Goal: Find specific page/section: Find specific page/section

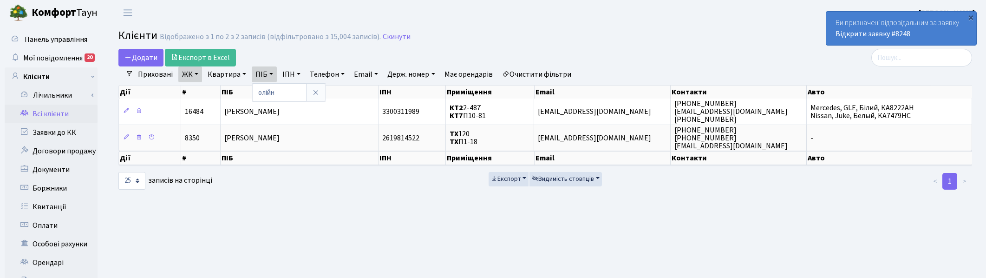
select select "25"
click at [314, 94] on icon at bounding box center [315, 92] width 7 height 7
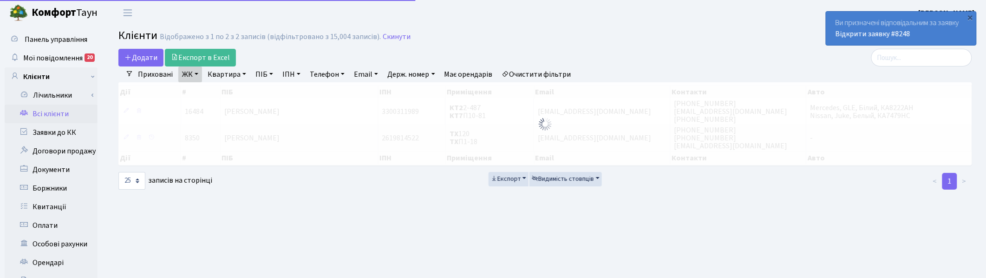
click at [238, 73] on link "Квартира" at bounding box center [227, 74] width 46 height 16
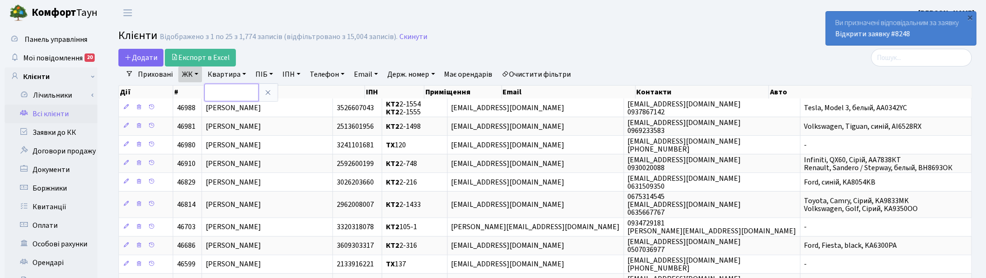
click at [236, 96] on input "text" at bounding box center [231, 93] width 54 height 18
type input "96"
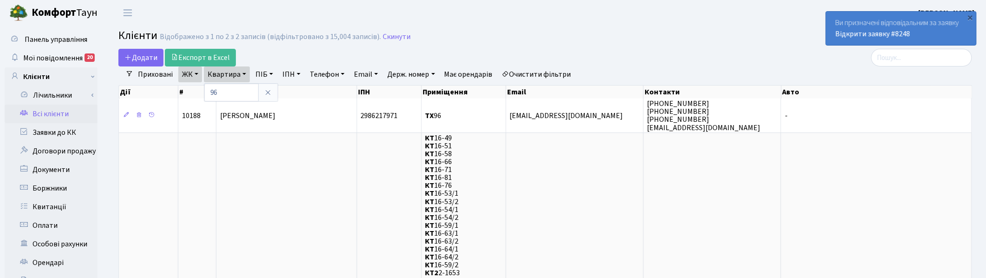
click at [701, 38] on h2 "Клієнти Відображено з 1 по 2 з 2 записів (відфільтровано з 15,004 записів). Ски…" at bounding box center [544, 37] width 853 height 16
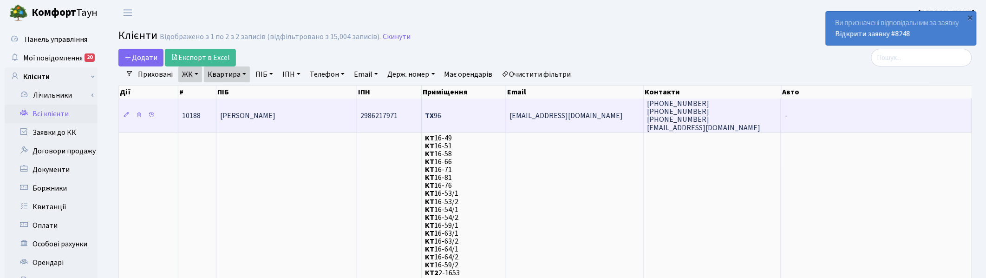
click at [275, 110] on span "[PERSON_NAME]" at bounding box center [247, 115] width 55 height 10
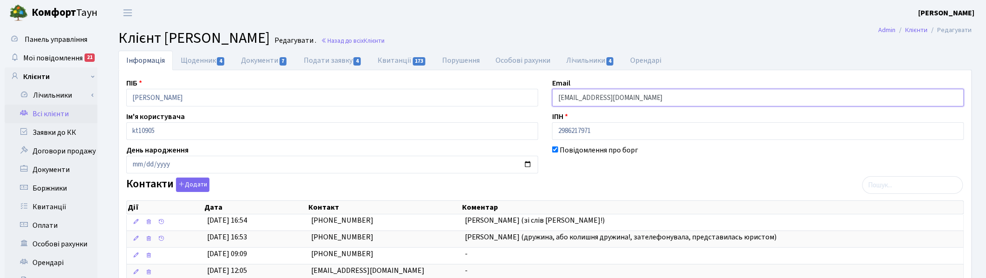
drag, startPoint x: 648, startPoint y: 101, endPoint x: 475, endPoint y: 108, distance: 172.9
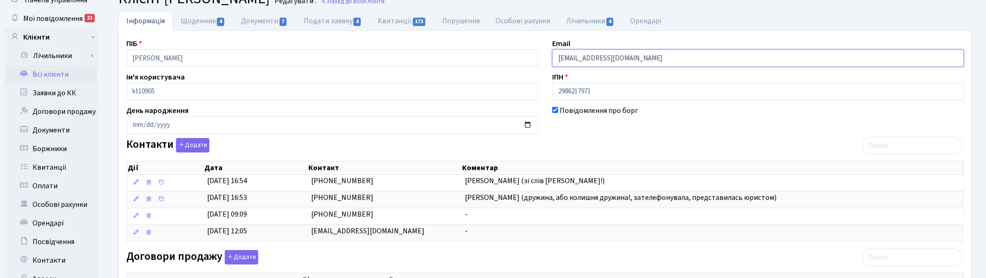
scroll to position [58, 0]
